Goal: Transaction & Acquisition: Purchase product/service

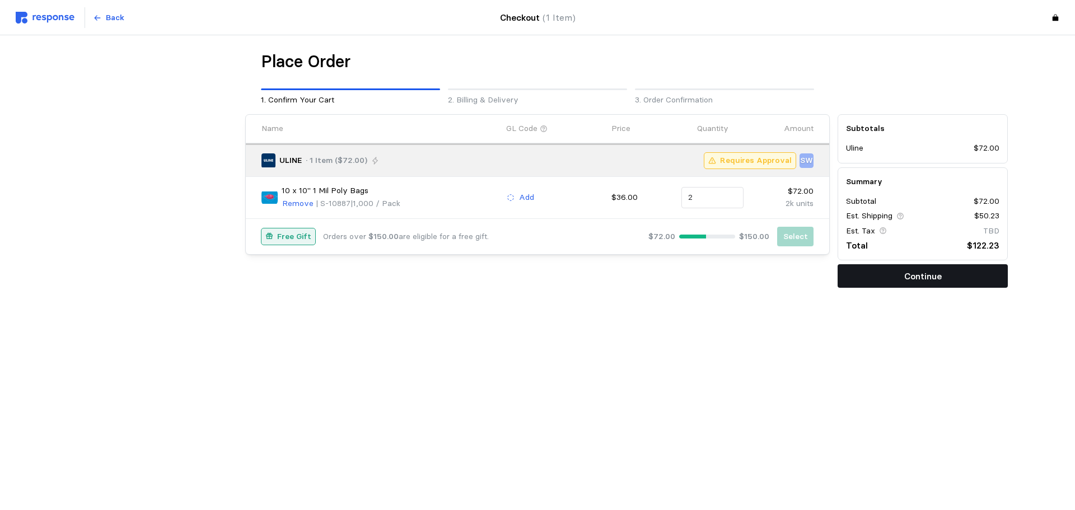
click at [942, 280] on button "Continue" at bounding box center [923, 276] width 170 height 24
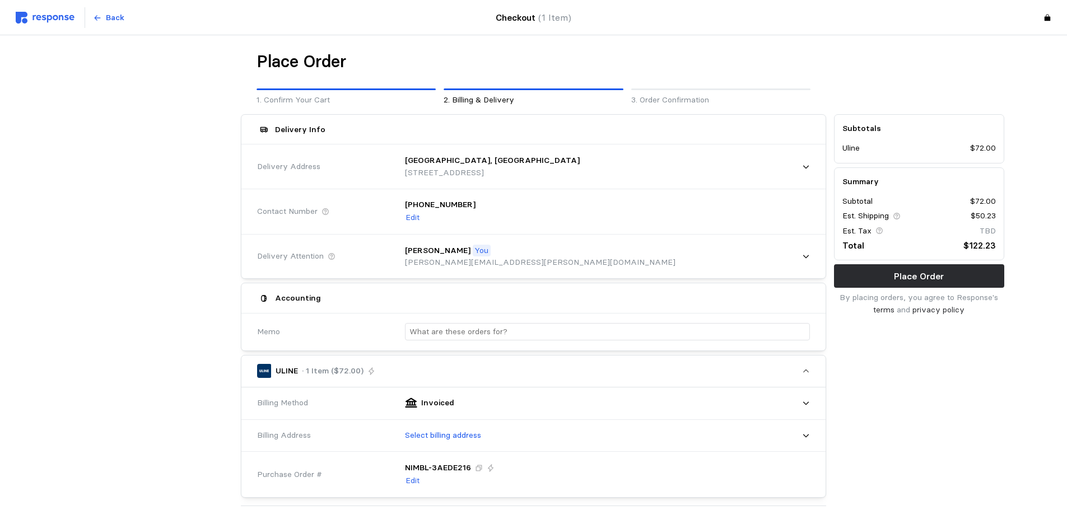
scroll to position [112, 0]
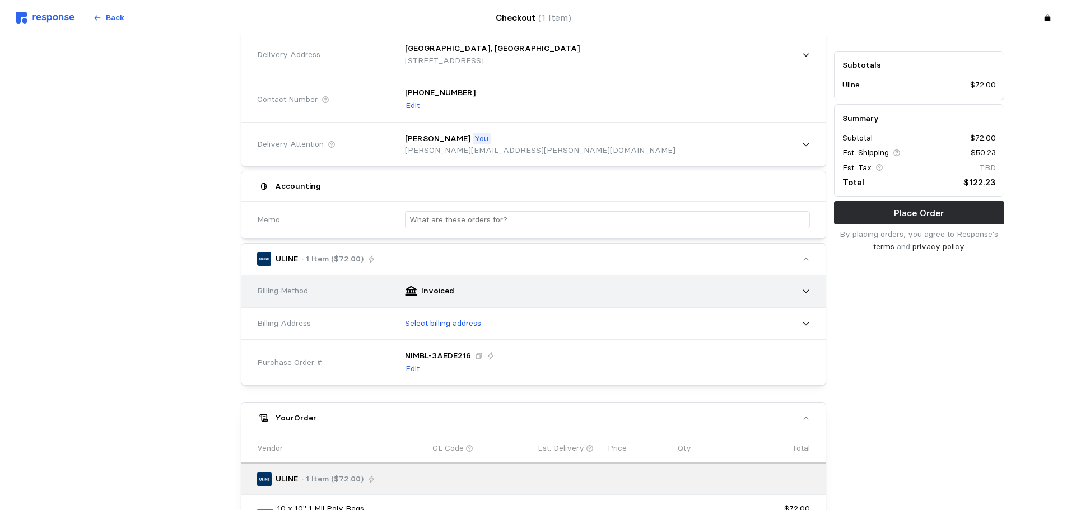
drag, startPoint x: 473, startPoint y: 284, endPoint x: 484, endPoint y: 283, distance: 11.3
click at [473, 284] on div "Invoiced" at bounding box center [603, 291] width 413 height 28
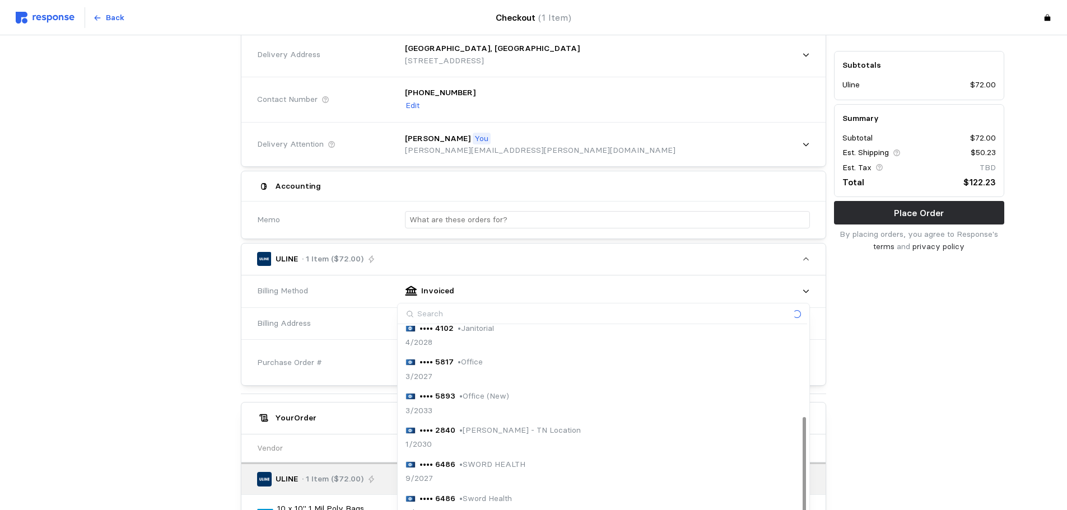
scroll to position [169, 0]
click at [513, 398] on div "•••• 5893 • Office (New) 3/2033" at bounding box center [603, 403] width 396 height 26
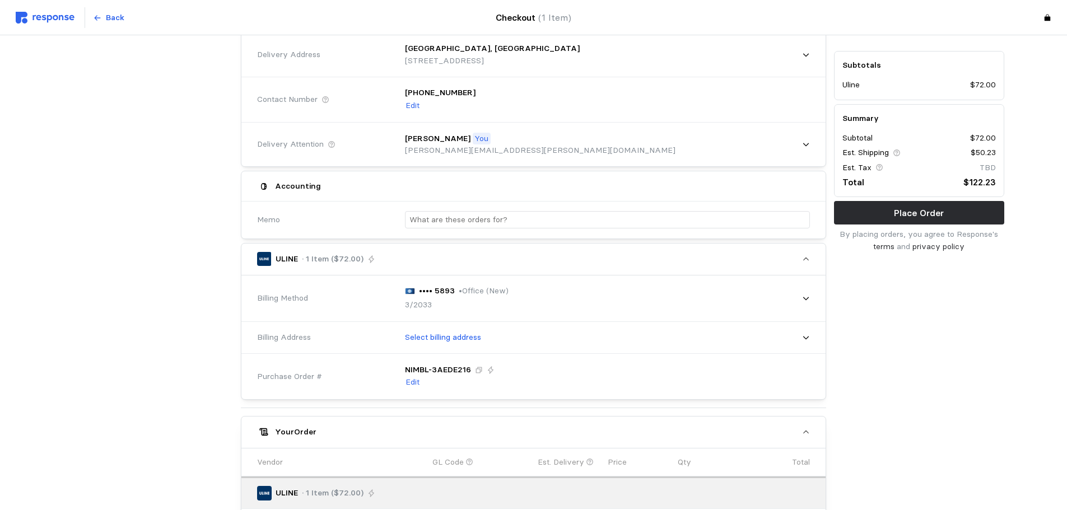
scroll to position [168, 0]
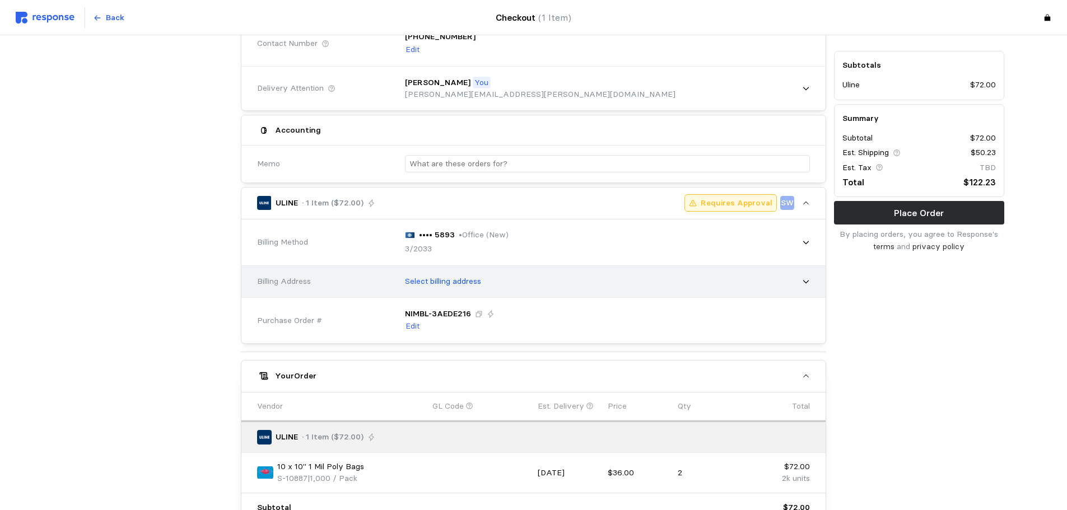
click at [431, 280] on p "Select billing address" at bounding box center [443, 281] width 76 height 12
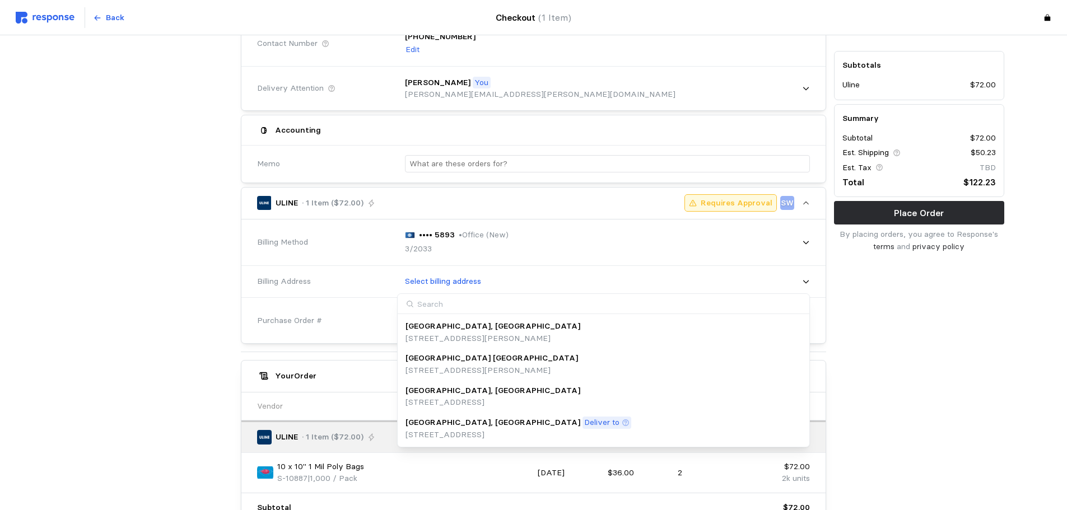
click at [448, 397] on p "[STREET_ADDRESS]" at bounding box center [492, 402] width 175 height 12
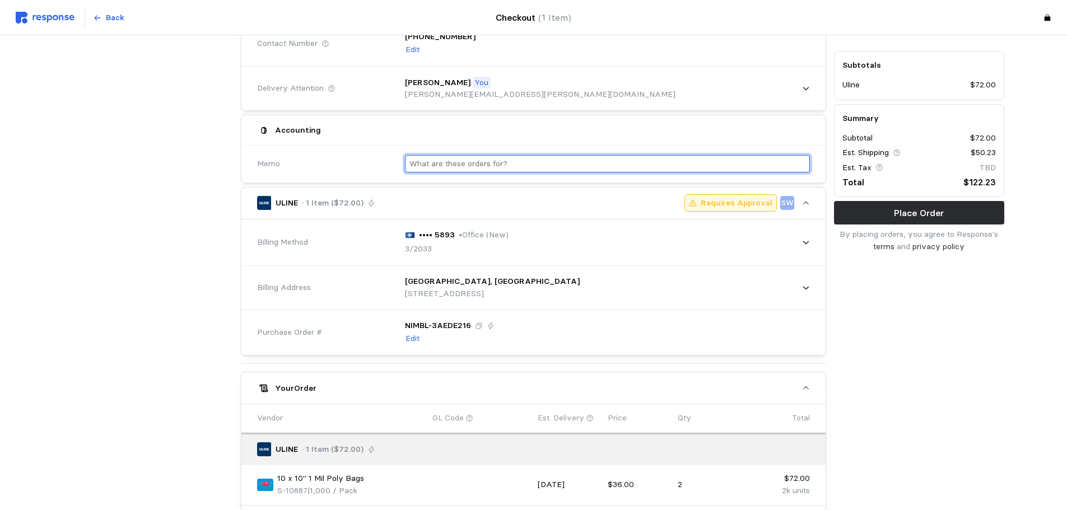
click at [447, 162] on input "text" at bounding box center [607, 164] width 396 height 16
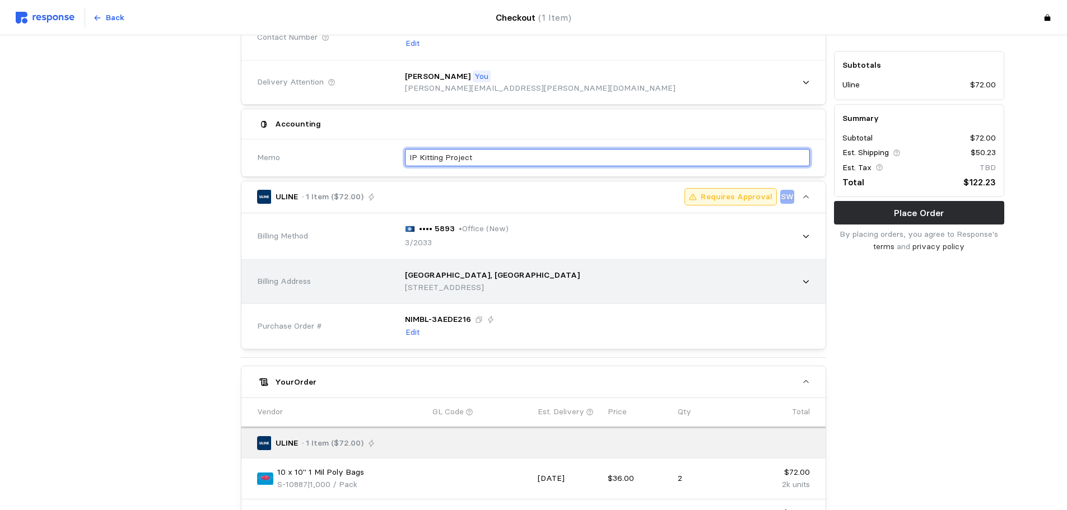
scroll to position [6, 0]
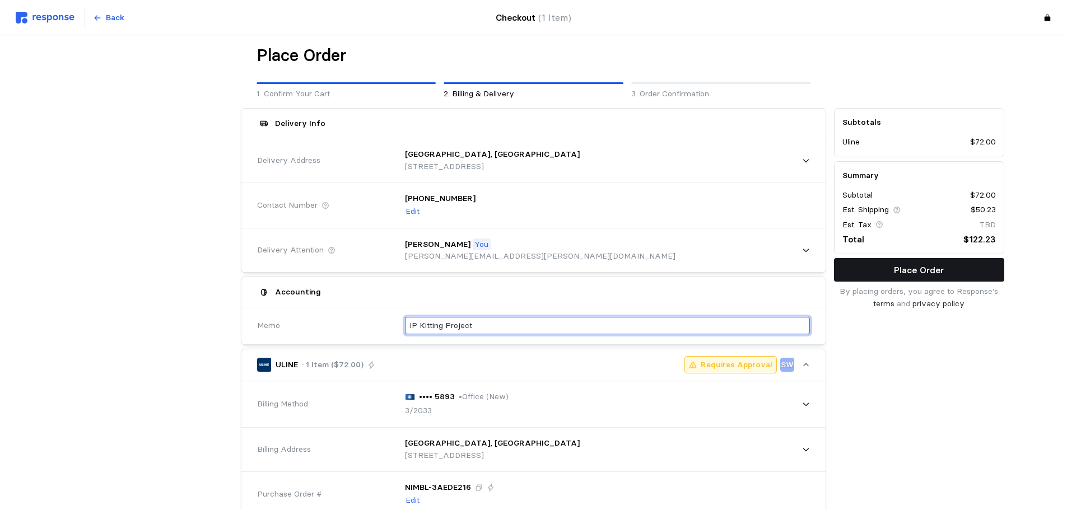
type input "IP Kitting Project"
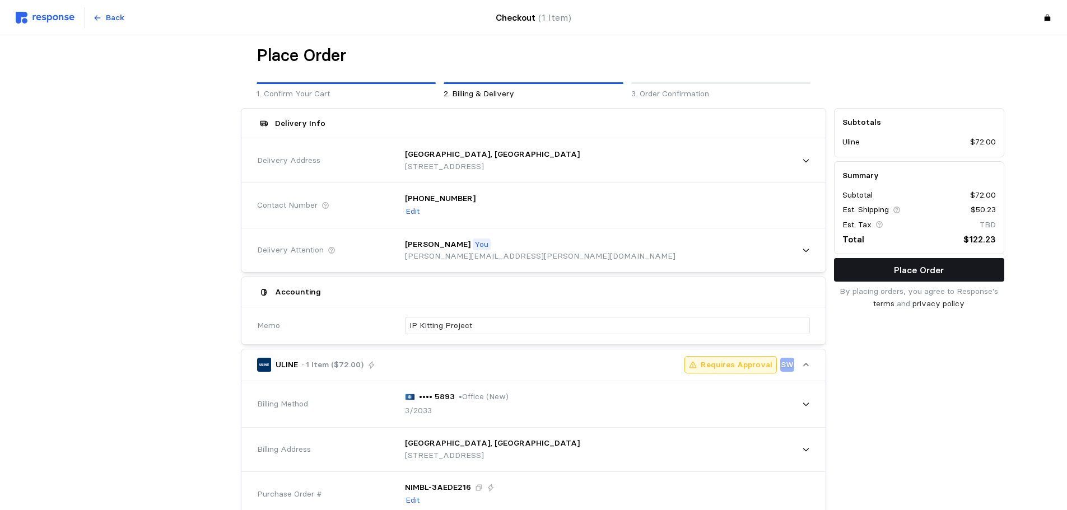
click at [932, 269] on p "Place Order" at bounding box center [919, 270] width 50 height 14
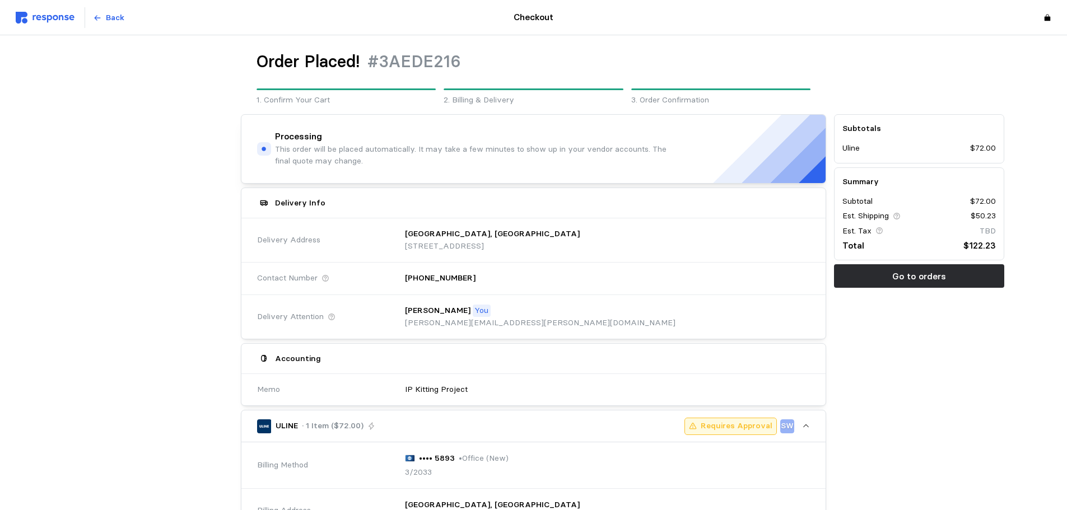
click at [917, 377] on div "Subtotals Uline $72.00 Summary Subtotal $72.00 Est. Shipping $50.23 Est. Tax TB…" at bounding box center [919, 472] width 178 height 725
drag, startPoint x: 918, startPoint y: 354, endPoint x: 915, endPoint y: 307, distance: 47.1
click at [919, 356] on div "Subtotals Uline $72.00 Summary Subtotal $72.00 Est. Shipping $50.23 Est. Tax TB…" at bounding box center [919, 472] width 178 height 725
click at [955, 426] on div "Subtotals Uline $72.00 Summary Subtotal $72.00 Est. Shipping $50.23 Est. Tax TB…" at bounding box center [919, 472] width 178 height 725
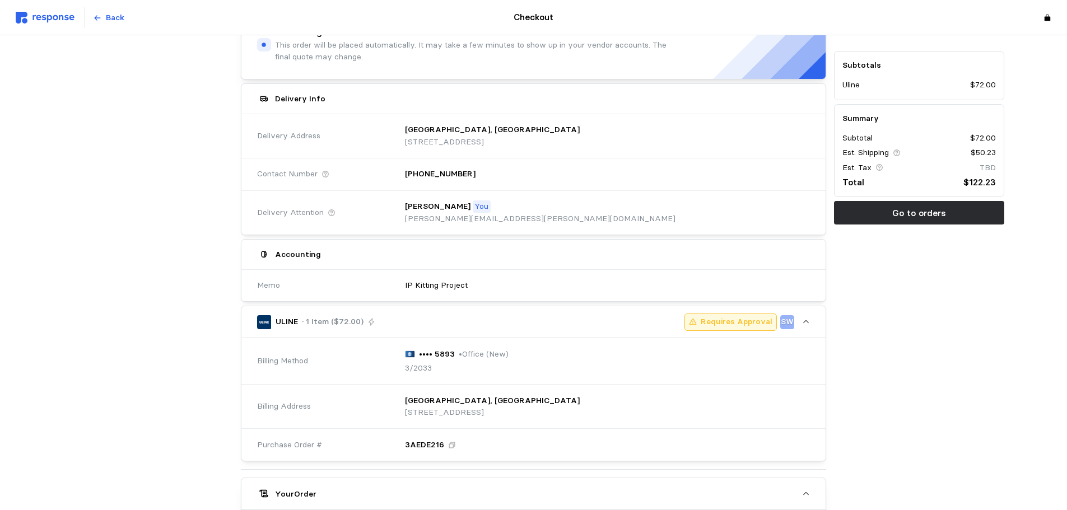
scroll to position [328, 0]
